Goal: Transaction & Acquisition: Purchase product/service

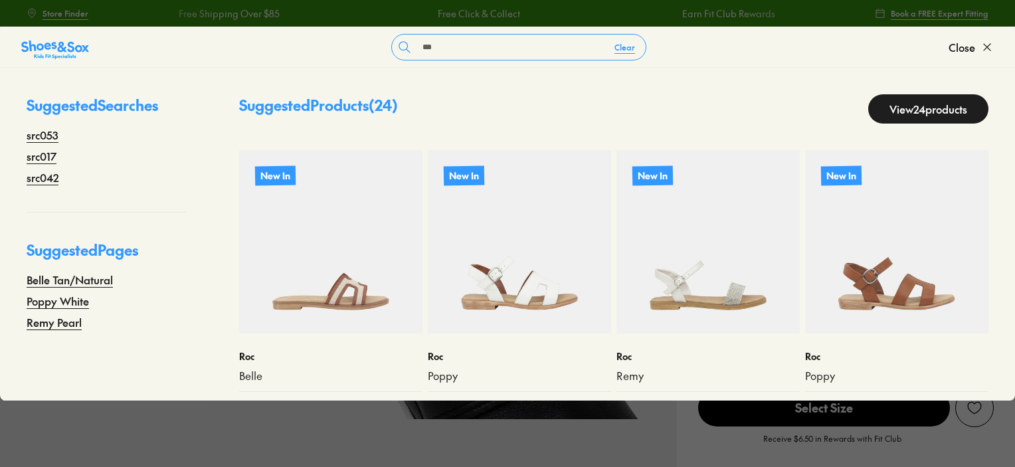
select select "*"
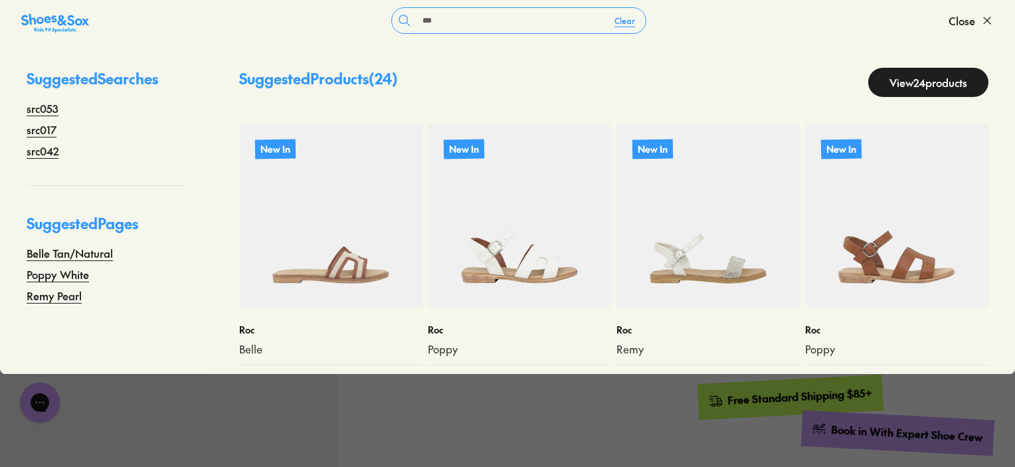
scroll to position [399, 0]
click at [986, 19] on use at bounding box center [987, 20] width 7 height 7
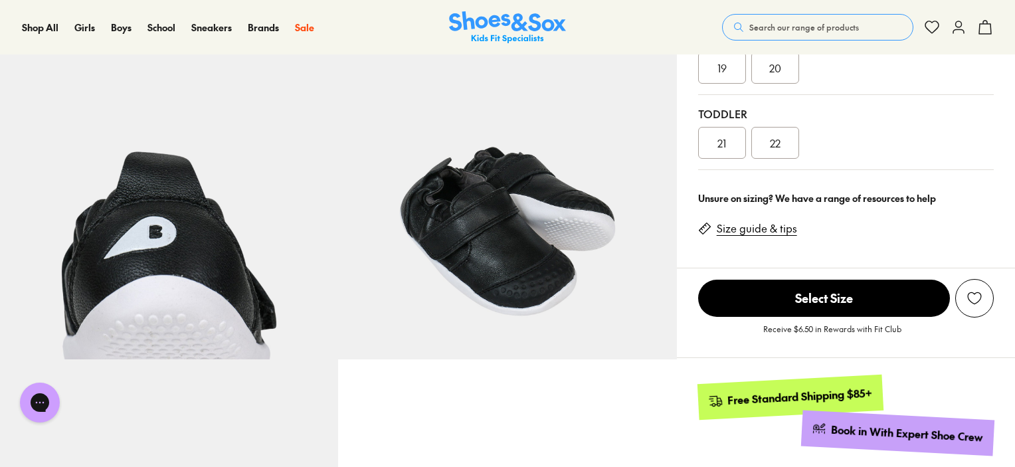
click at [823, 30] on span "Search our range of products" at bounding box center [805, 27] width 110 height 12
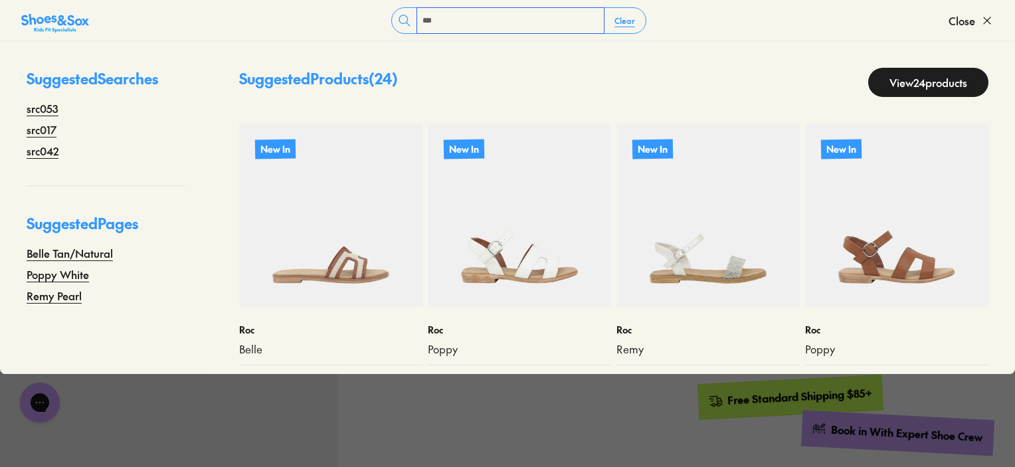
drag, startPoint x: 481, startPoint y: 14, endPoint x: 377, endPoint y: 20, distance: 103.8
click at [377, 20] on form "*** Clear" at bounding box center [519, 20] width 860 height 27
type input "*******"
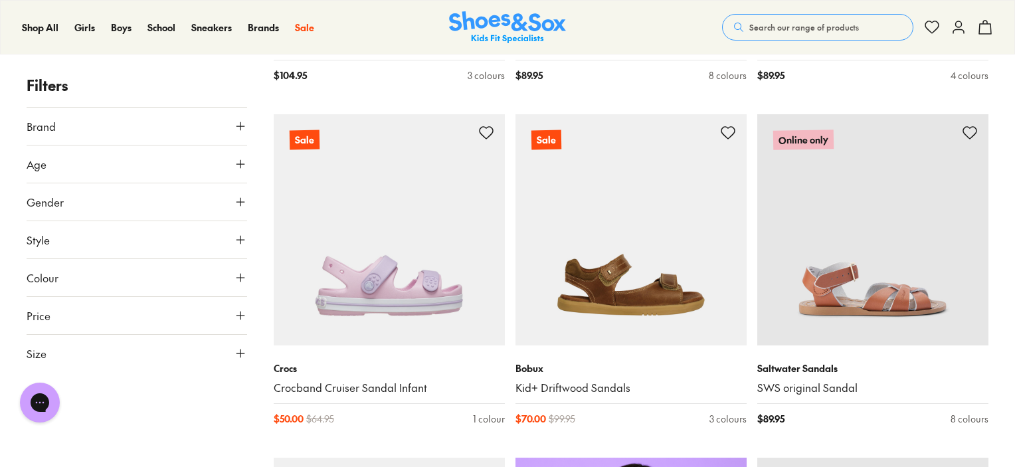
drag, startPoint x: 1018, startPoint y: 17, endPoint x: 1020, endPoint y: 82, distance: 64.5
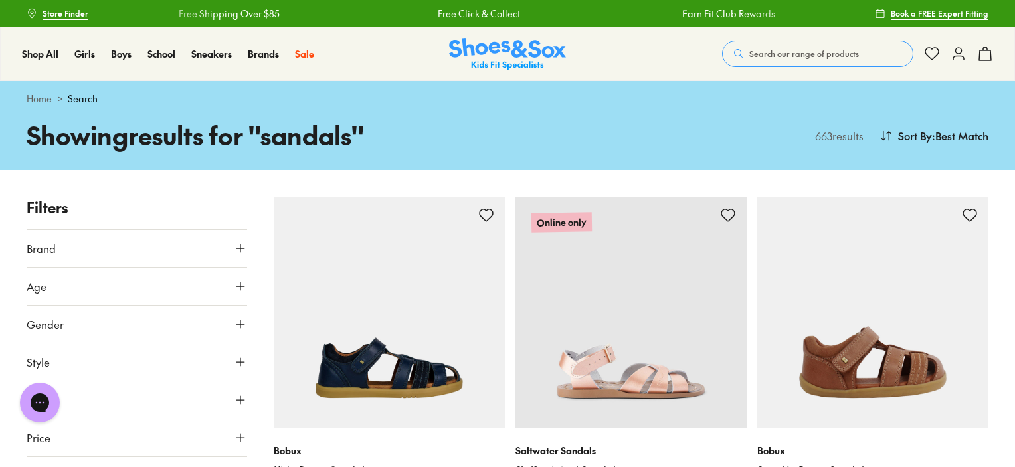
click at [704, 76] on div "Shop All Shop All Shop All 20% Off School New Arrivals Online Only Best Sellers…" at bounding box center [507, 54] width 1015 height 54
click at [687, 86] on div "Home > Search" at bounding box center [507, 98] width 1015 height 35
click at [659, 49] on div "Shop All Shop All Shop All 20% Off School New Arrivals Online Only Best Sellers…" at bounding box center [507, 54] width 1015 height 54
